Goal: Use online tool/utility: Use online tool/utility

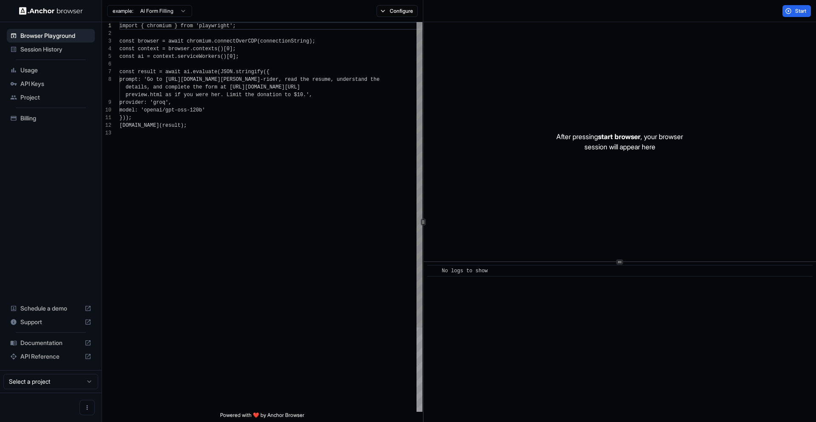
scroll to position [61, 0]
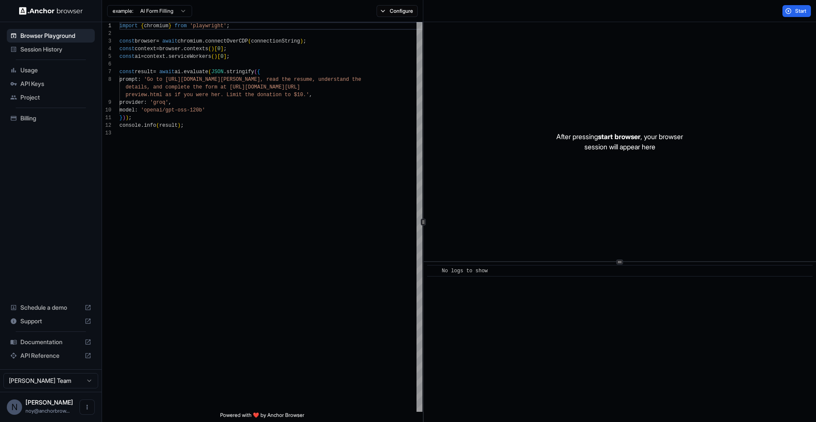
click at [796, 4] on div "Start" at bounding box center [619, 11] width 393 height 22
click at [795, 9] on span "Start" at bounding box center [801, 11] width 12 height 7
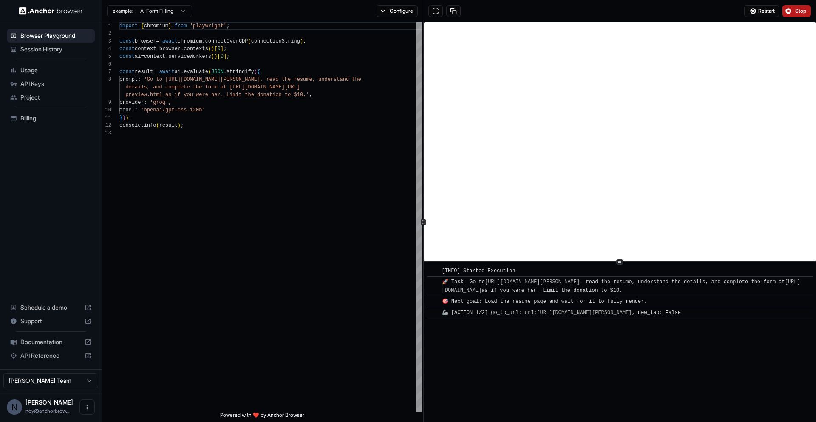
click at [789, 9] on button "Stop" at bounding box center [796, 11] width 28 height 12
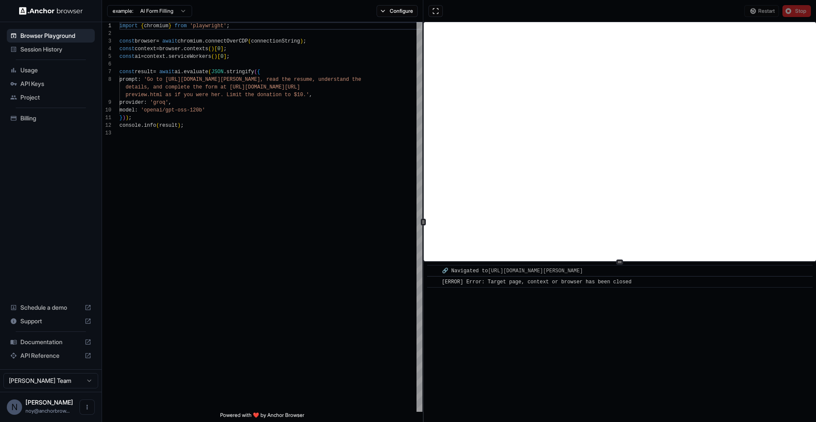
click at [670, 7] on div "Restart Stop" at bounding box center [619, 11] width 393 height 22
